Goal: Task Accomplishment & Management: Manage account settings

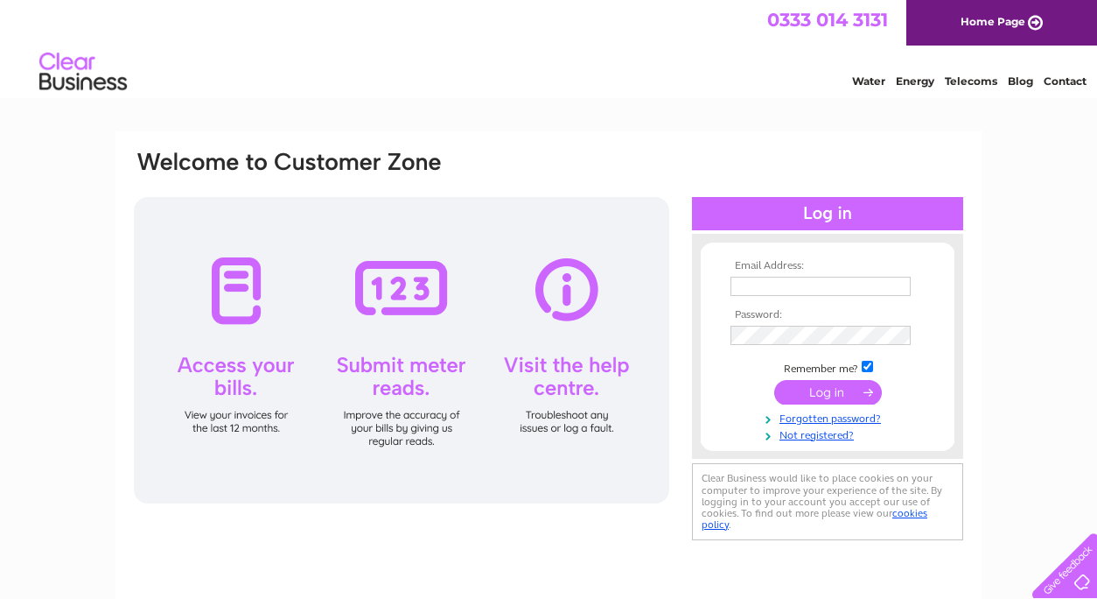
type input "info@allyouknead.co.uk"
click at [834, 396] on input "submit" at bounding box center [828, 392] width 108 height 25
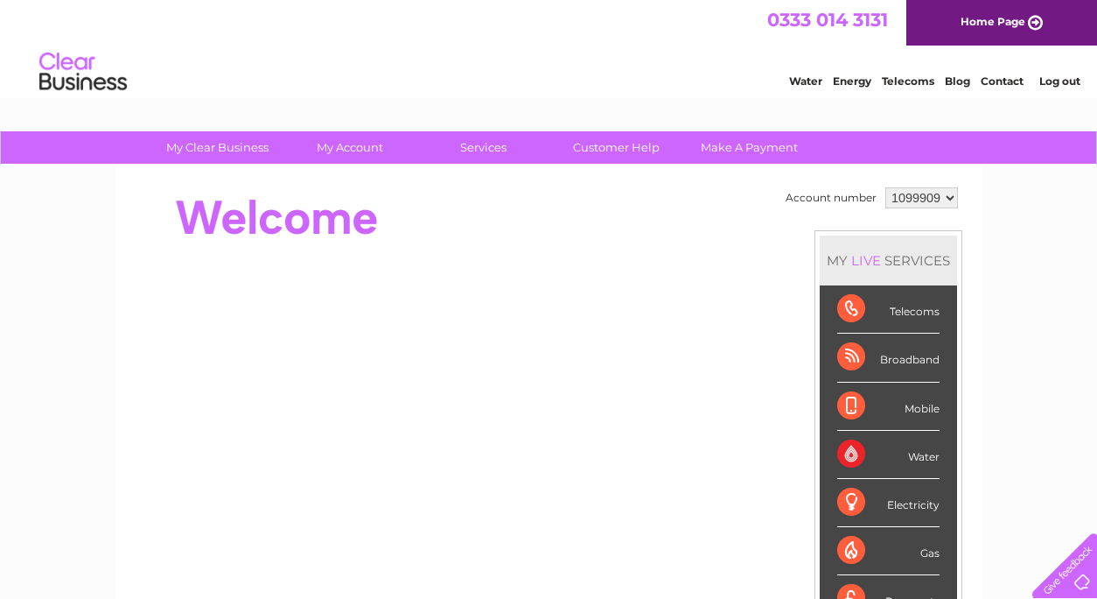
scroll to position [31, 0]
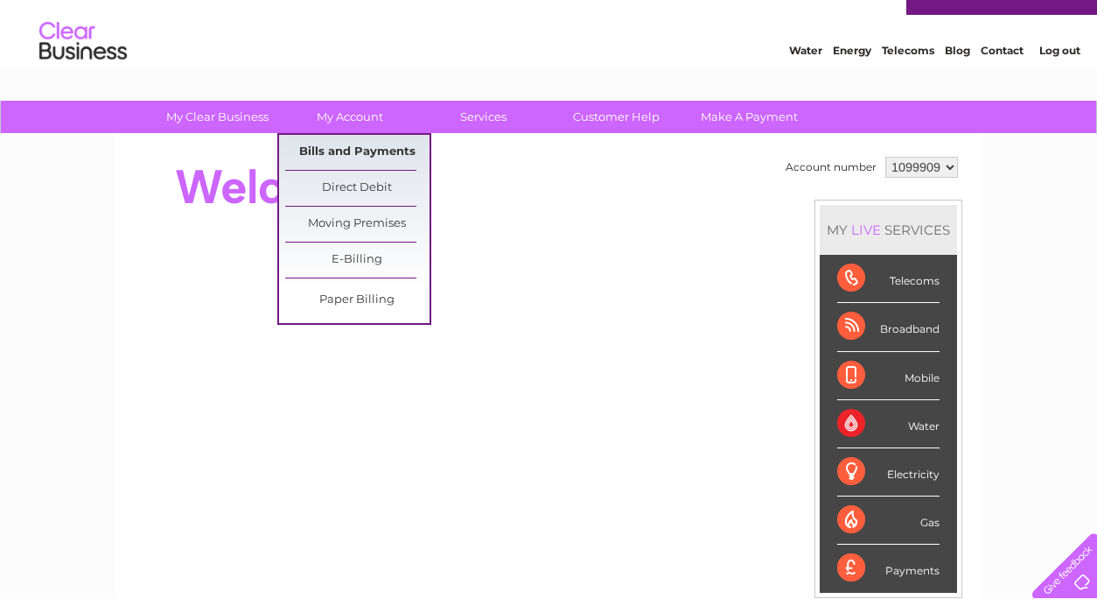
click at [333, 156] on link "Bills and Payments" at bounding box center [357, 152] width 144 height 35
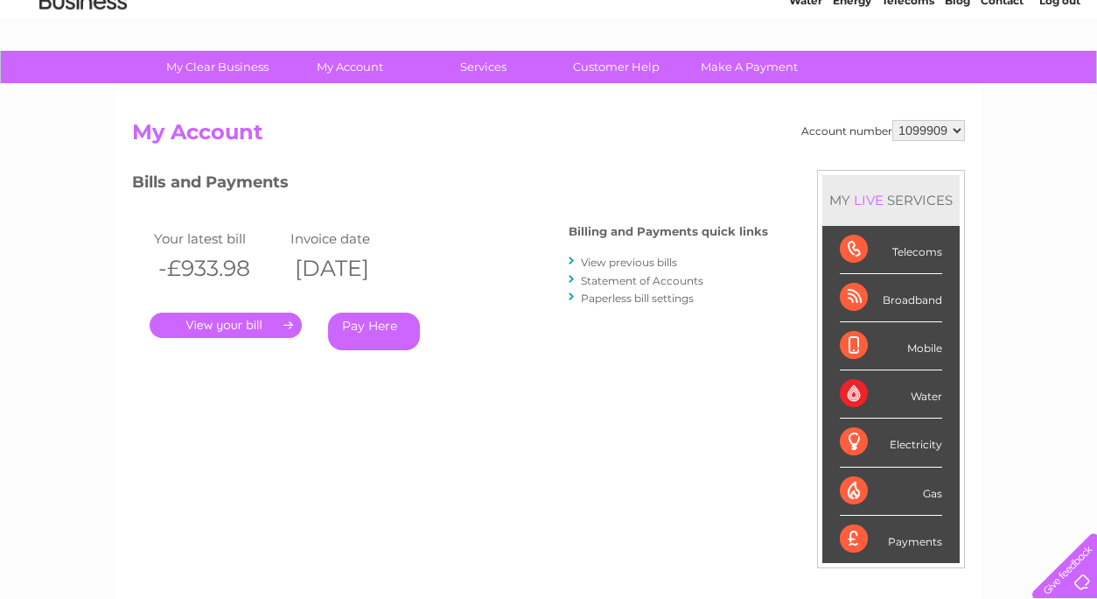
scroll to position [81, 0]
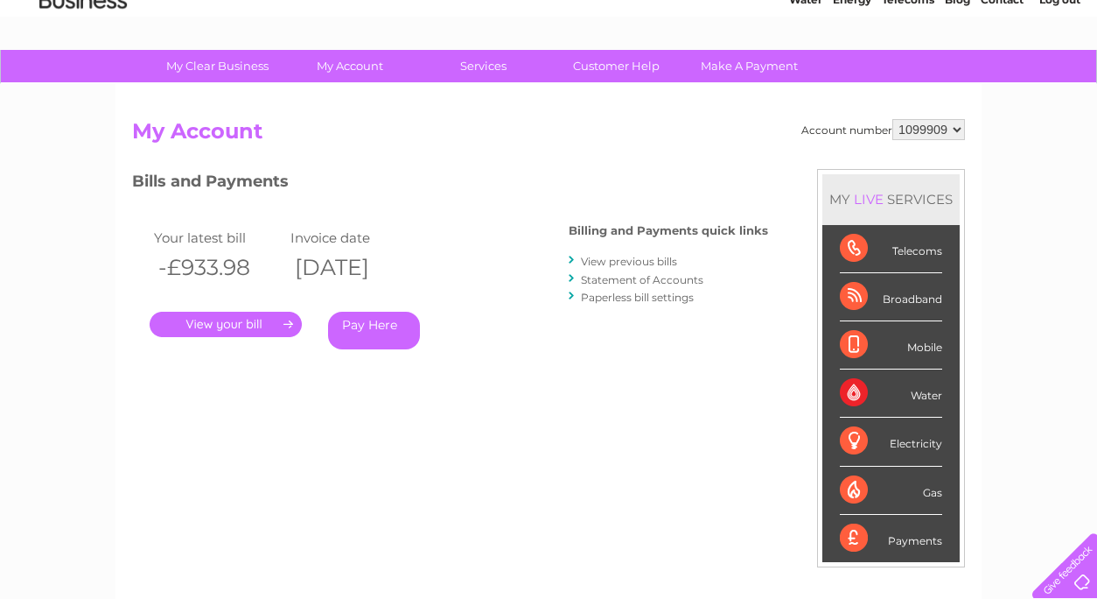
click at [222, 333] on link "." at bounding box center [226, 324] width 152 height 25
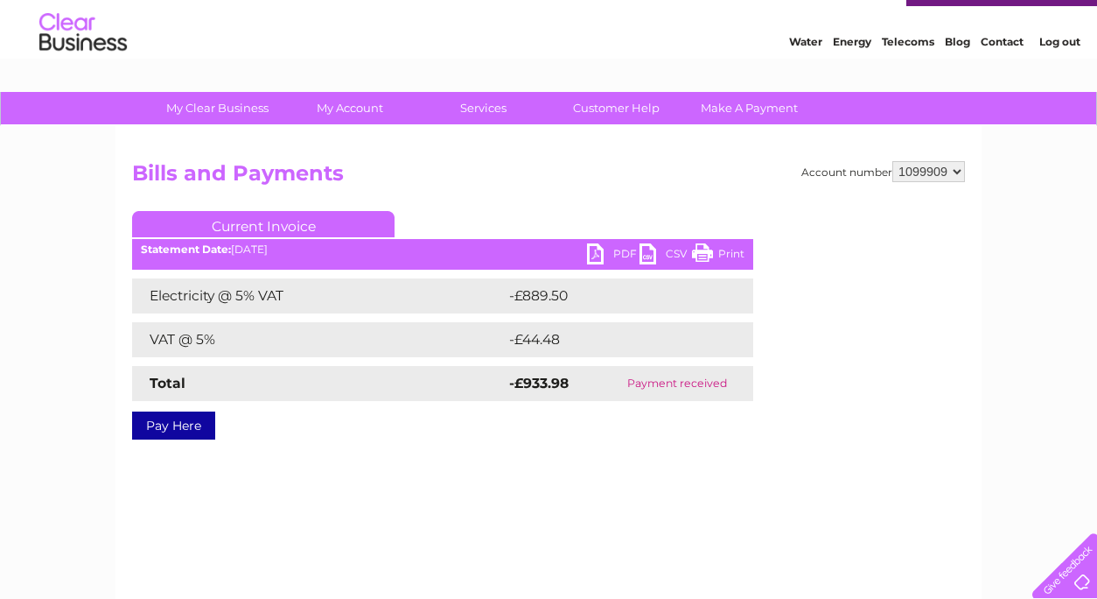
scroll to position [43, 0]
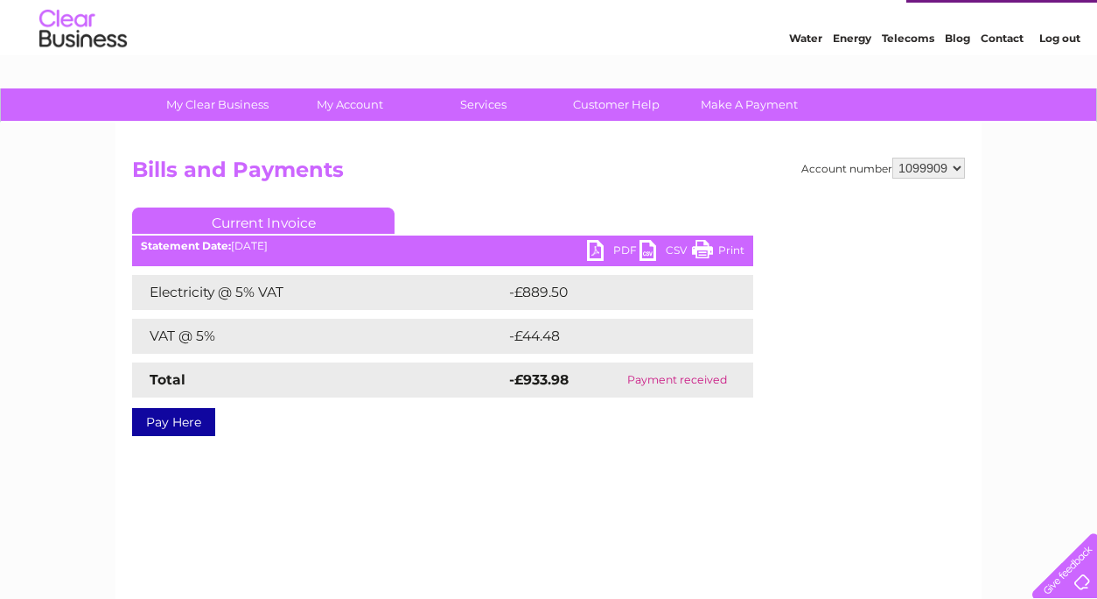
click at [949, 168] on select "1099909 1137149" at bounding box center [929, 168] width 73 height 21
select select "1137149"
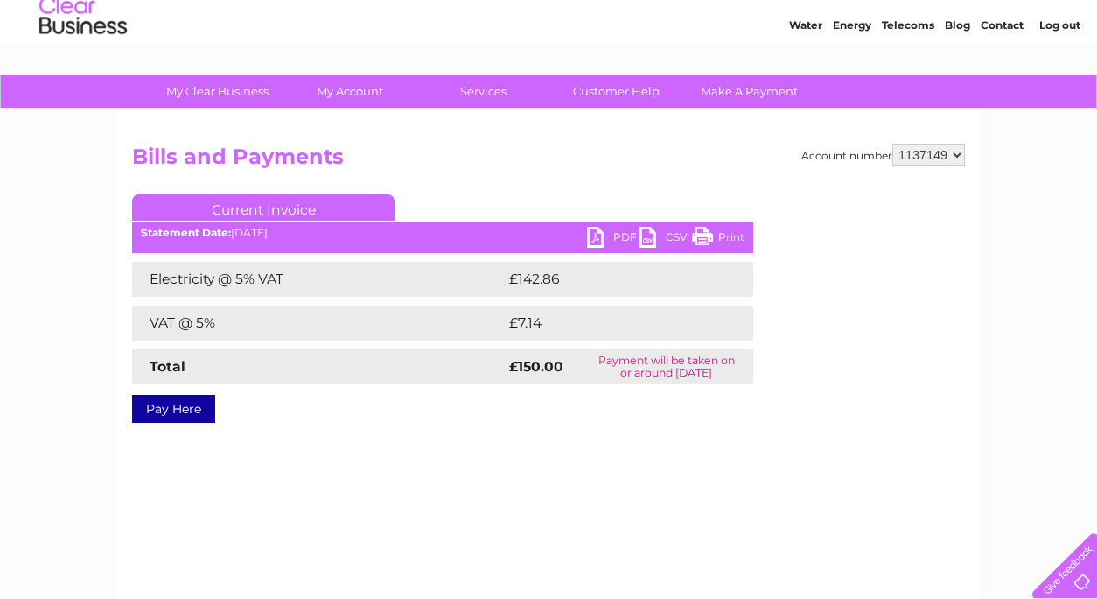
scroll to position [60, 0]
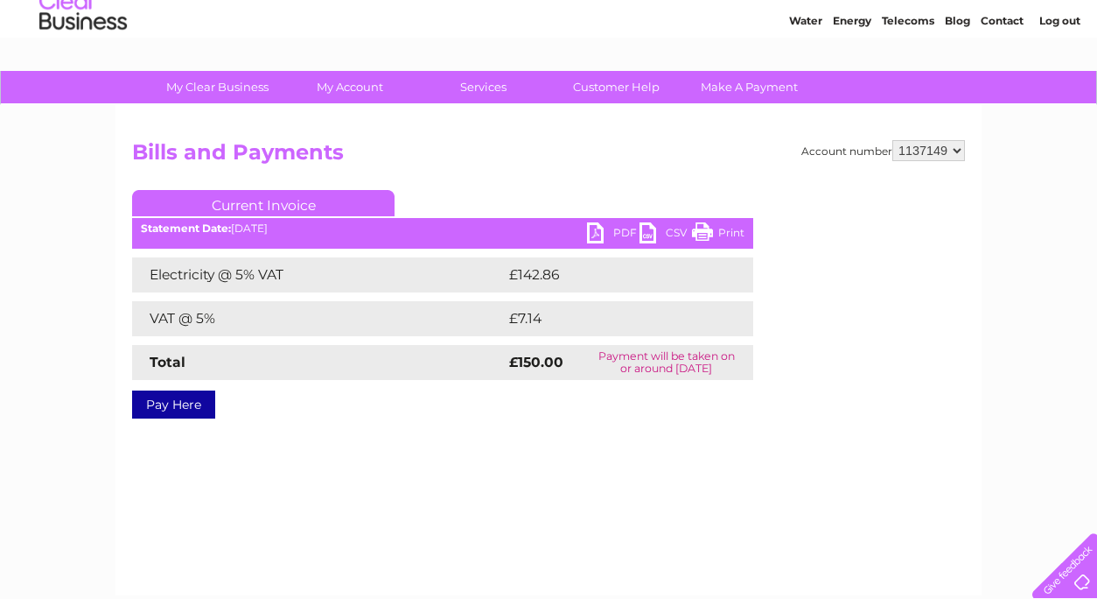
click at [617, 236] on link "PDF" at bounding box center [613, 234] width 53 height 25
click at [936, 154] on select "1099909 1137149" at bounding box center [929, 150] width 73 height 21
